Goal: Task Accomplishment & Management: Complete application form

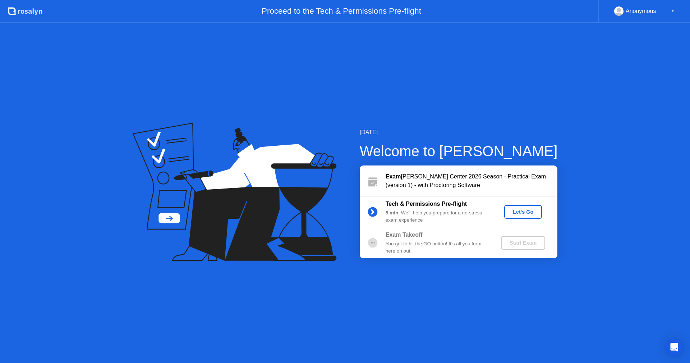
click at [524, 212] on div "Let's Go" at bounding box center [523, 212] width 32 height 6
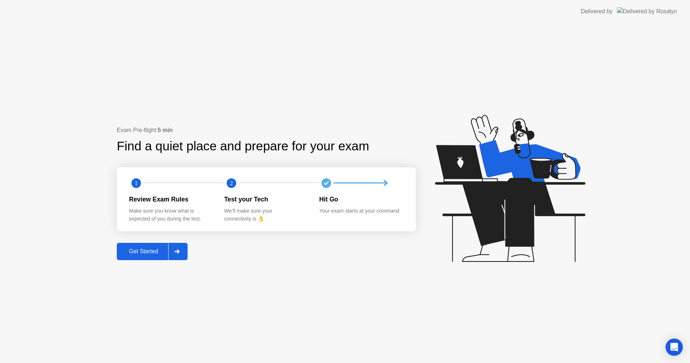
click at [156, 252] on div "Get Started" at bounding box center [143, 251] width 49 height 6
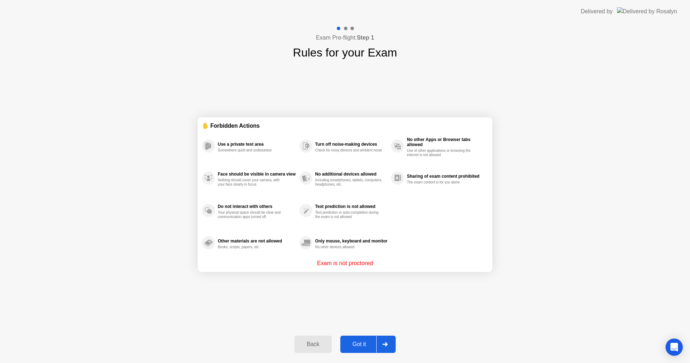
click at [350, 341] on div "Got it" at bounding box center [359, 344] width 34 height 6
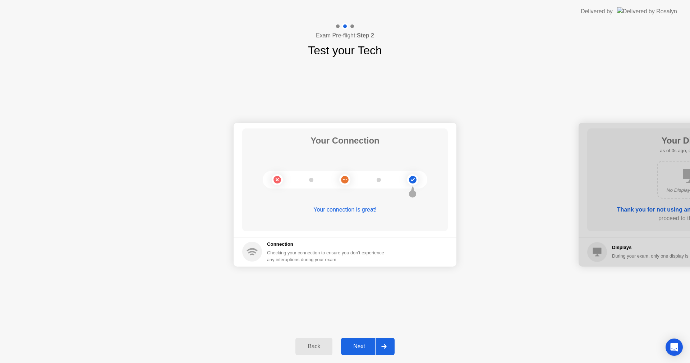
click at [350, 341] on button "Next" at bounding box center [368, 345] width 54 height 17
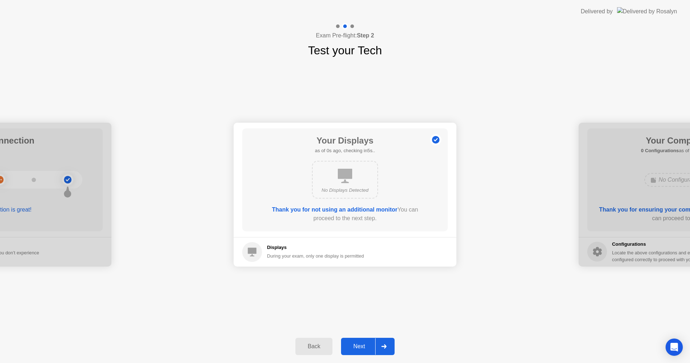
click at [350, 341] on button "Next" at bounding box center [368, 345] width 54 height 17
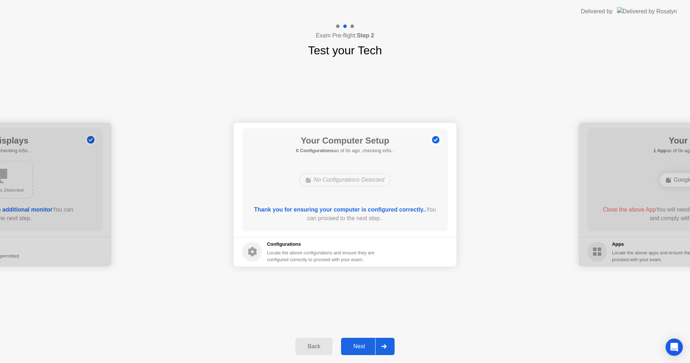
click at [350, 341] on button "Next" at bounding box center [368, 345] width 54 height 17
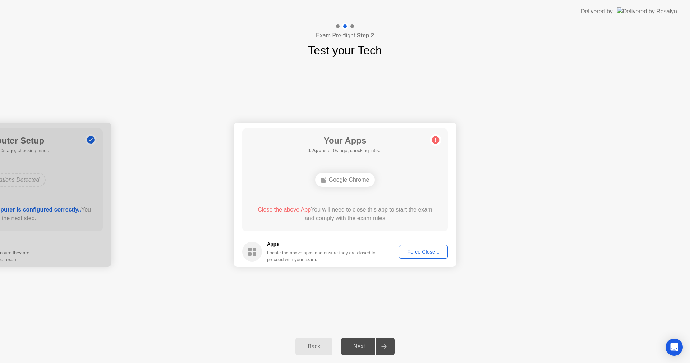
click at [351, 345] on div "Next" at bounding box center [359, 346] width 32 height 6
click at [350, 181] on div "Google Chrome" at bounding box center [345, 180] width 60 height 14
click at [428, 251] on div "Force Close..." at bounding box center [423, 252] width 44 height 6
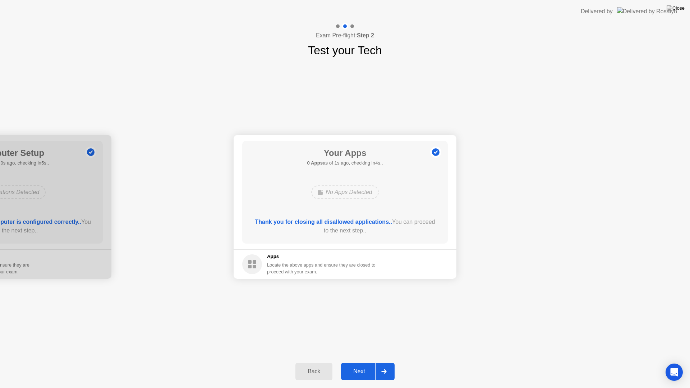
click at [367, 362] on div "Next" at bounding box center [359, 371] width 32 height 6
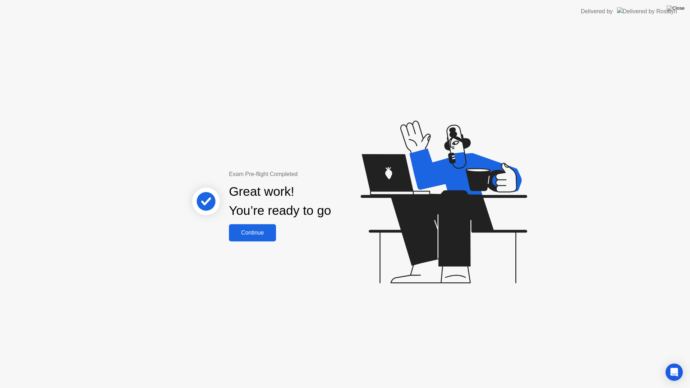
click at [250, 234] on div "Continue" at bounding box center [252, 233] width 43 height 6
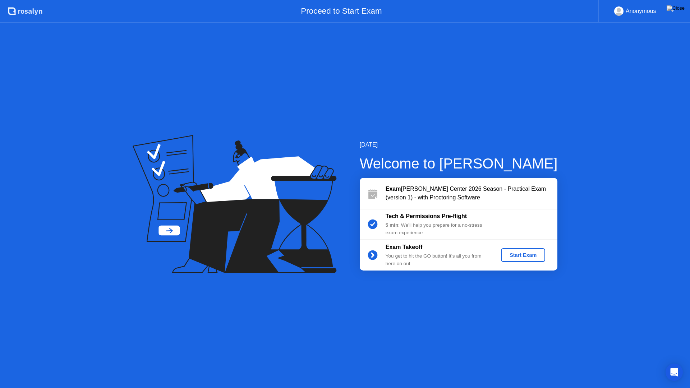
click at [512, 257] on div "Start Exam" at bounding box center [523, 255] width 38 height 6
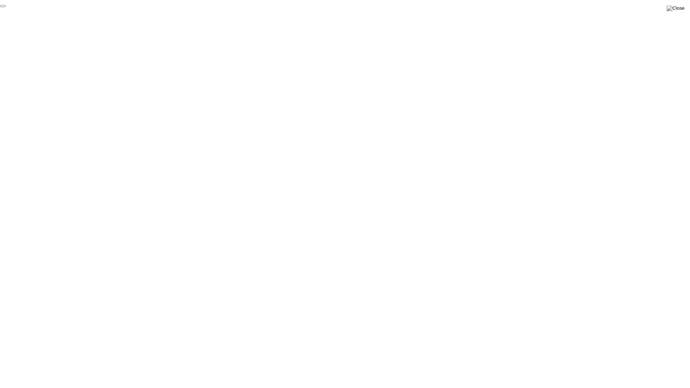
click div "End Proctoring Session"
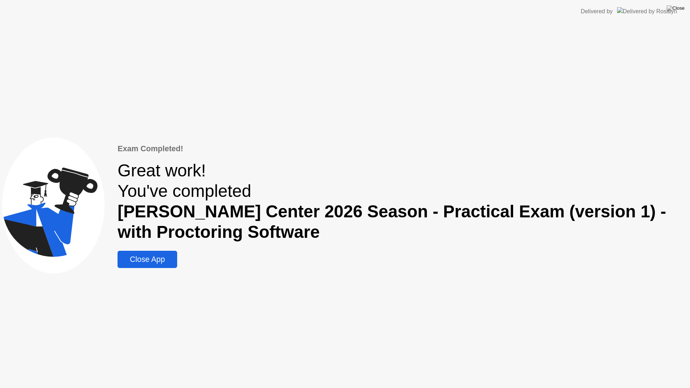
click at [173, 261] on div "Close App" at bounding box center [147, 259] width 55 height 9
